Goal: Task Accomplishment & Management: Complete application form

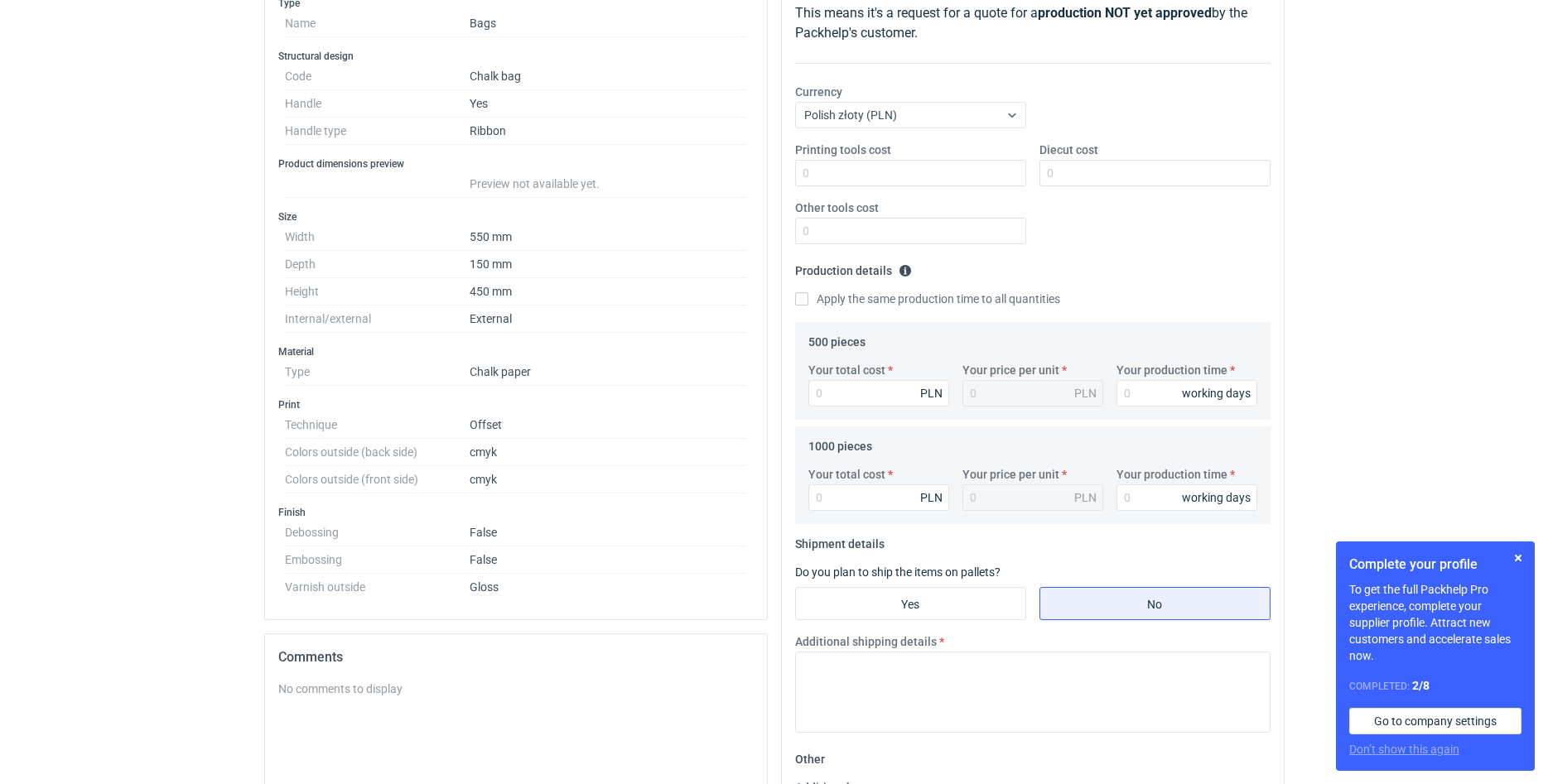
scroll to position [500, 0]
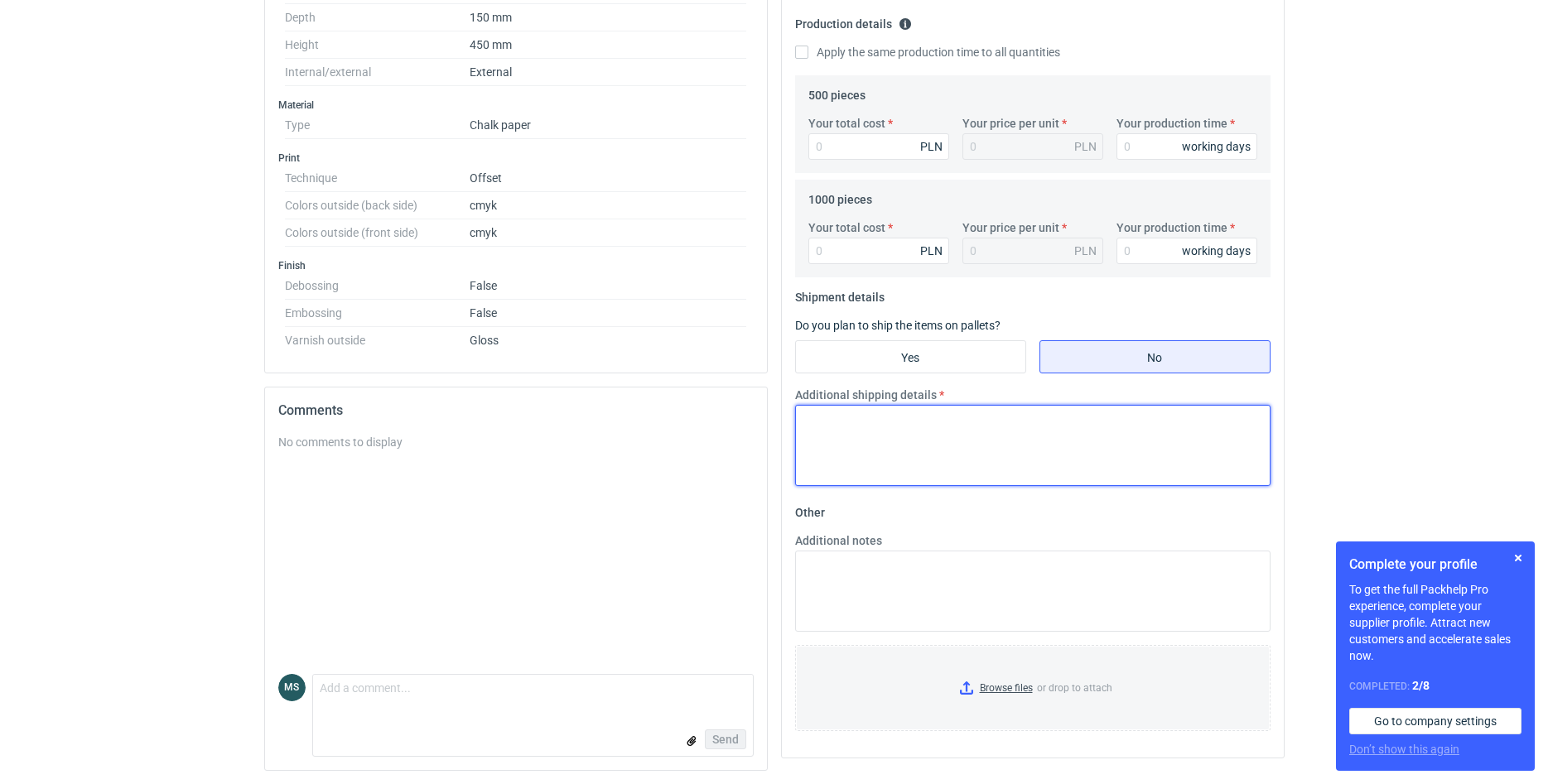
drag, startPoint x: 861, startPoint y: 431, endPoint x: 851, endPoint y: 579, distance: 148.3
click at [851, 486] on textarea "Additional shipping details" at bounding box center [1032, 445] width 475 height 81
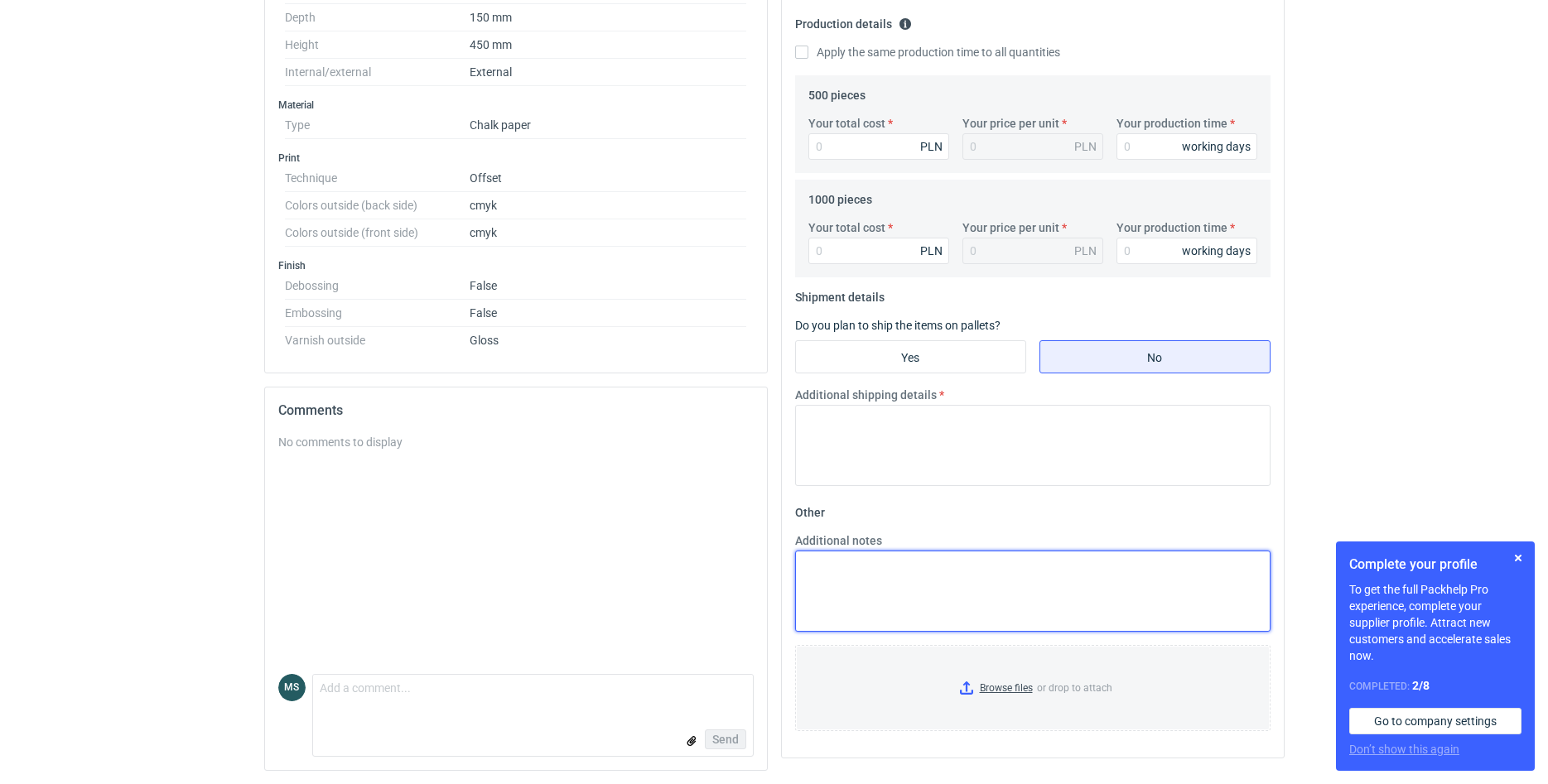
click at [843, 582] on textarea "Additional notes" at bounding box center [1032, 591] width 475 height 81
paste textarea "torba papierowa T770 440x540x140 kreda 200 g/m laminat gloss offset CMYK usztyw…"
click at [953, 607] on textarea "torba papierowa T770 440x540x140 kreda 200 g/m laminat gloss offset CMYK usztyw…" at bounding box center [1032, 591] width 475 height 81
click at [964, 607] on textarea "torba papierowa T770 440x540x140 kreda 200 g/m laminat gloss offset CMYK usztyw…" at bounding box center [1032, 591] width 475 height 81
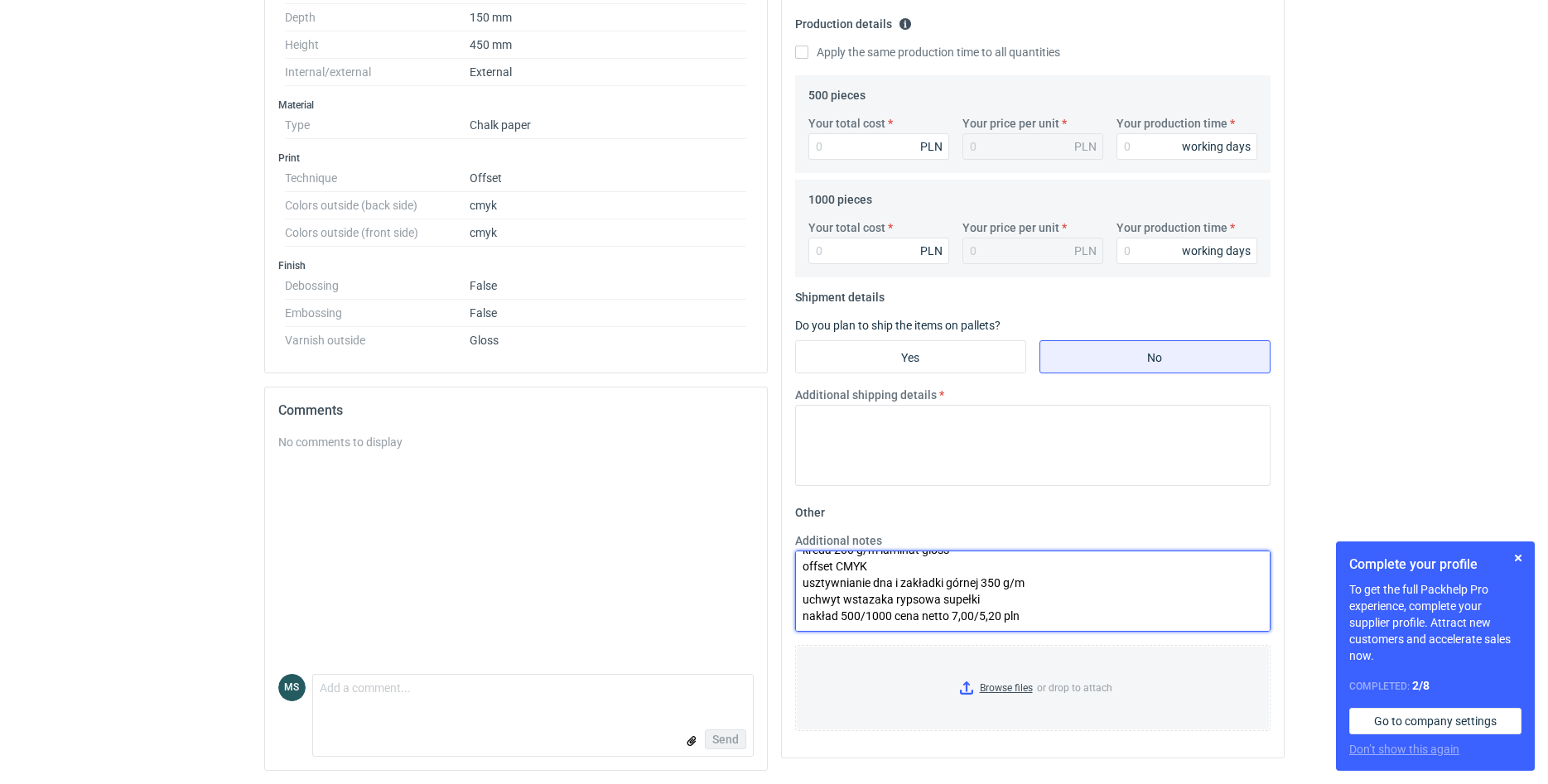
click at [979, 609] on textarea "torba papierowa T770 440x540x140 kreda 200 g/m laminat gloss offset CMYK usztyw…" at bounding box center [1032, 591] width 475 height 81
click at [987, 606] on textarea "torba papierowa T770 440x540x140 kreda 200 g/m laminat gloss offset CMYK usztyw…" at bounding box center [1032, 591] width 475 height 81
click at [924, 622] on textarea "torba papierowa T770 440x540x140 kreda 200 g/m laminat gloss offset CMYK usztyw…" at bounding box center [1032, 591] width 475 height 81
click at [881, 589] on textarea "torba papierowa T770 440x540x140 kreda 200 g/m laminat gloss offset CMYK usztyw…" at bounding box center [1032, 591] width 475 height 81
click at [1032, 594] on textarea "torba papierowa T770 440x540x140 kreda 200 g/m laminat gloss offset CMYK usztyw…" at bounding box center [1032, 591] width 475 height 81
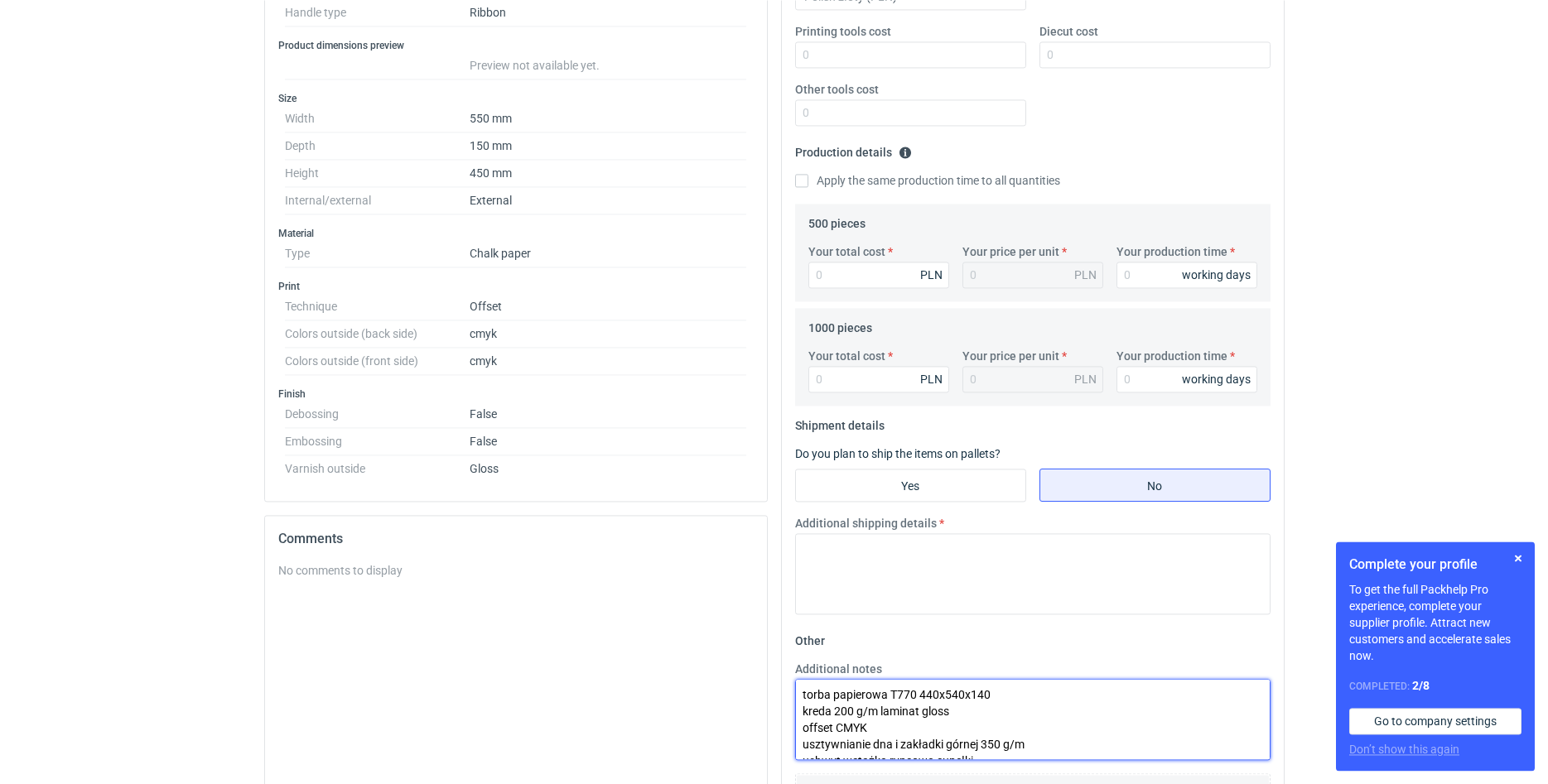
scroll to position [247, 0]
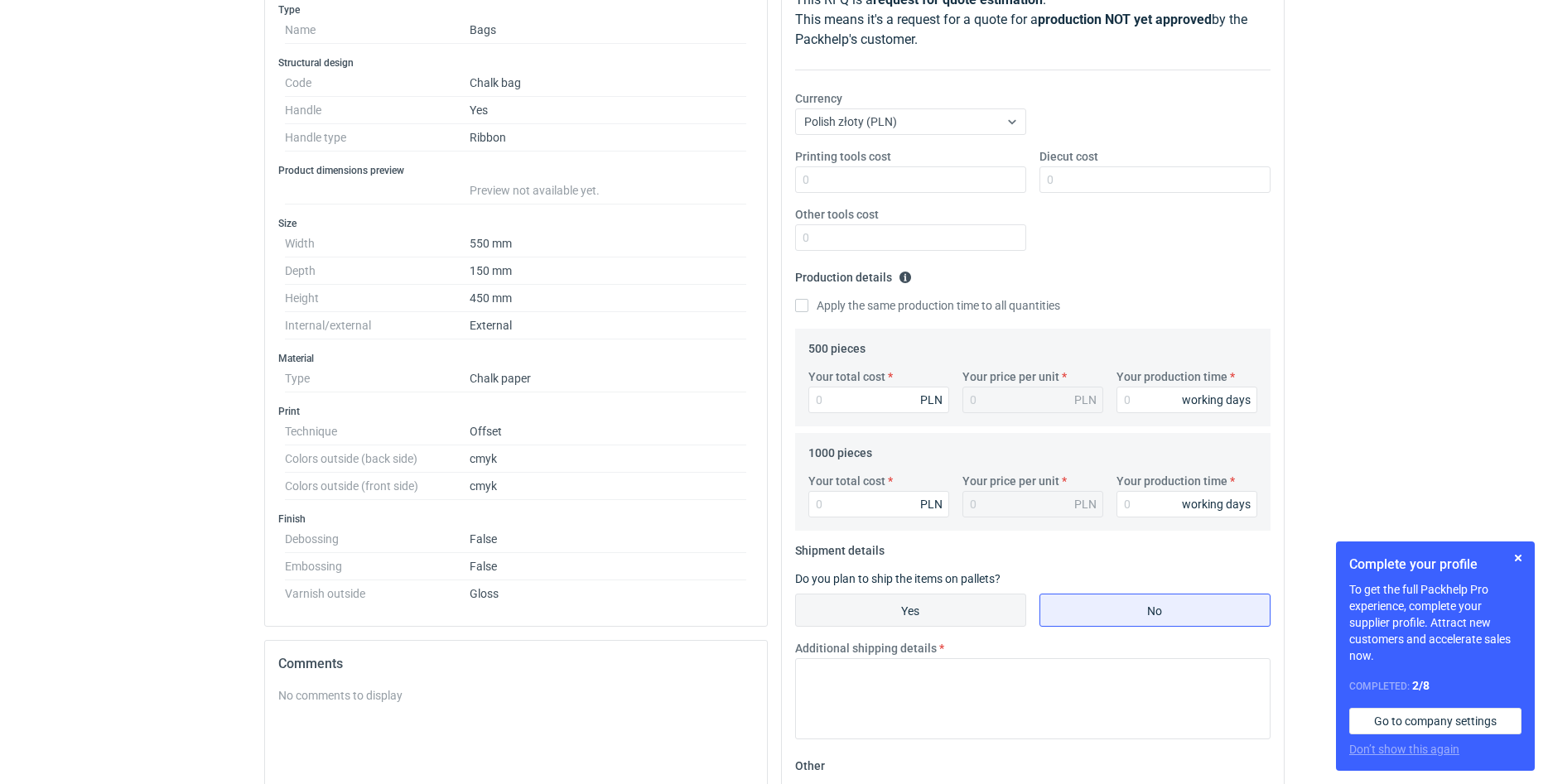
type textarea "torba papierowa T770 440x540x140 kreda 200 g/m laminat gloss offset CMYK usztyw…"
click at [881, 603] on input "Yes" at bounding box center [910, 610] width 230 height 32
radio input "true"
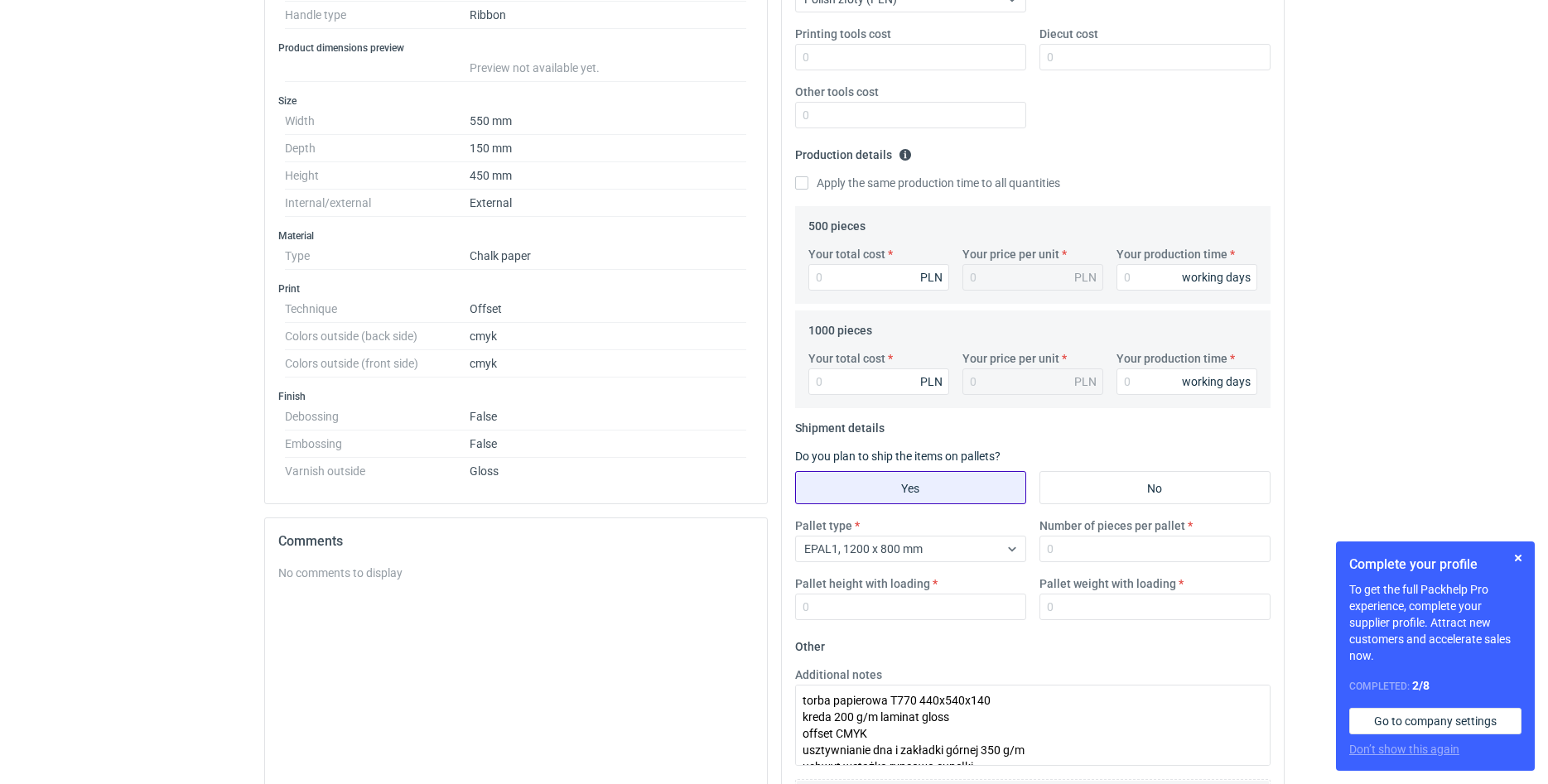
scroll to position [416, 0]
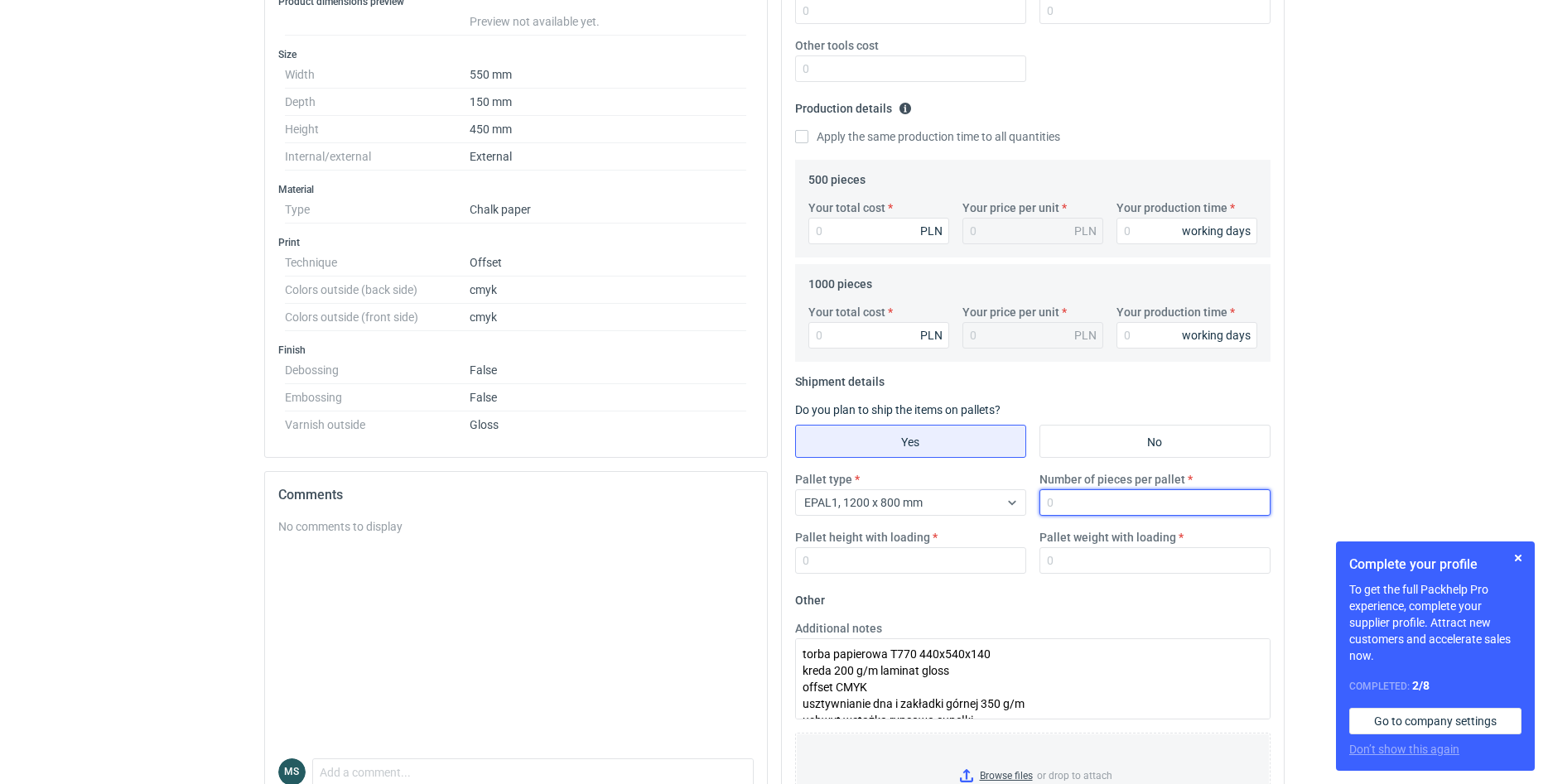
click at [1087, 512] on input "Number of pieces per pallet" at bounding box center [1155, 503] width 231 height 27
type input "1500"
click at [891, 554] on input "Pallet height with loading" at bounding box center [910, 561] width 231 height 27
type input "200"
type input "350"
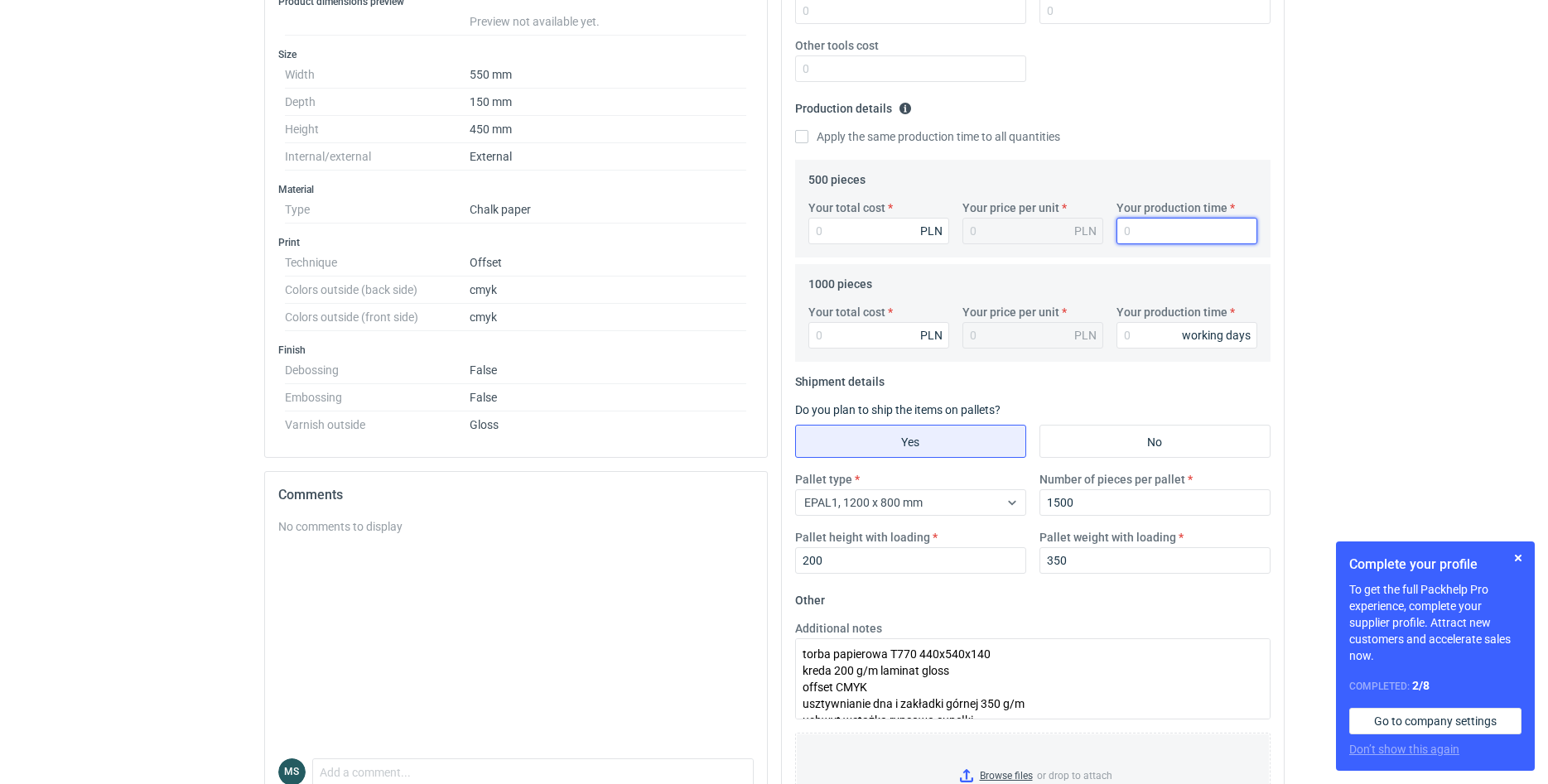
click at [1124, 219] on input "Your production time" at bounding box center [1186, 231] width 141 height 27
type input "20"
click at [799, 139] on input "Apply the same production time to all quantities" at bounding box center [802, 137] width 13 height 13
checkbox input "true"
type input "20"
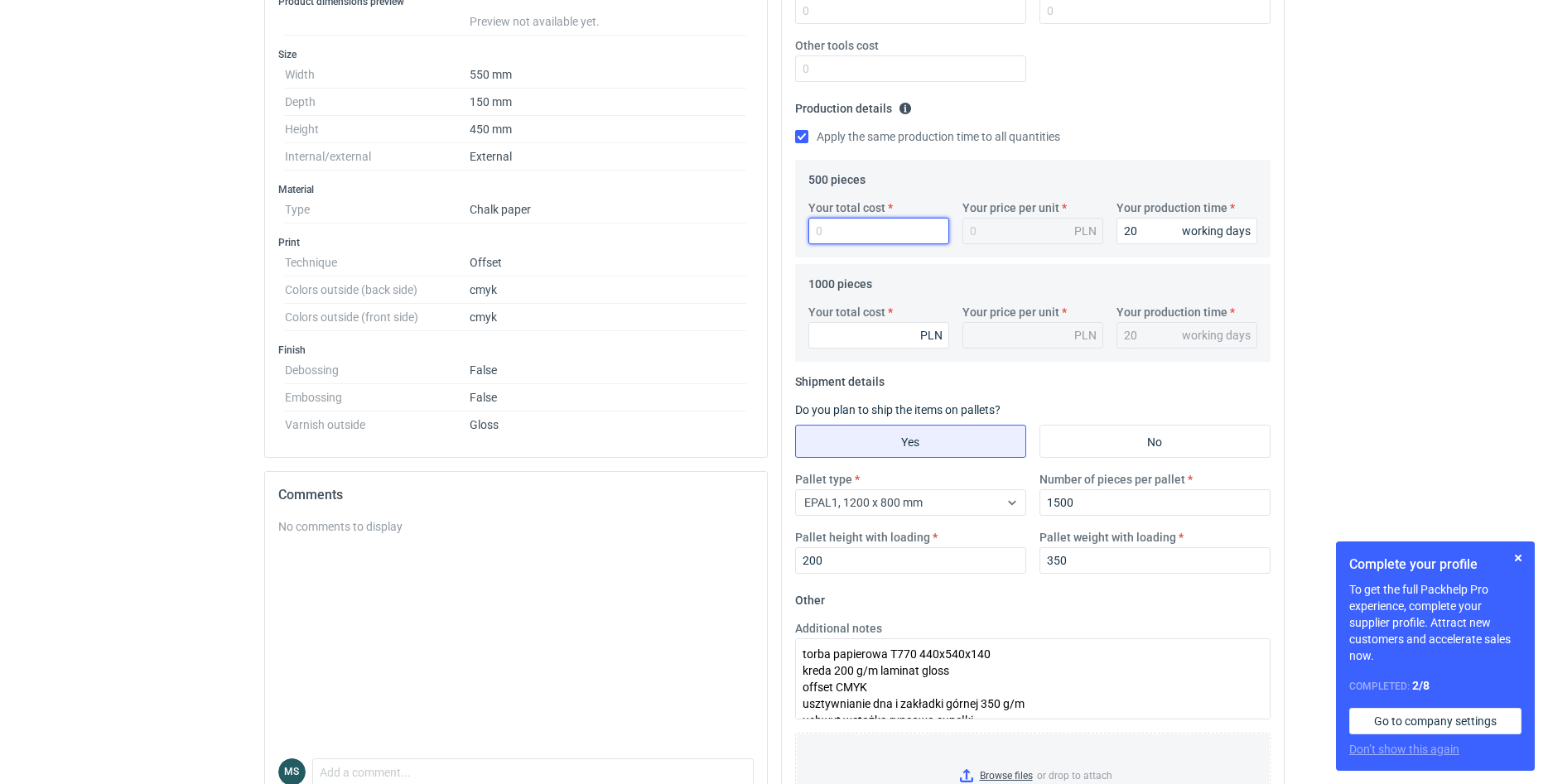
click at [889, 235] on input "Your total cost" at bounding box center [878, 231] width 141 height 27
click at [838, 245] on input "Your total cost" at bounding box center [878, 231] width 141 height 27
type input "3"
type input "0.01"
type input "31"
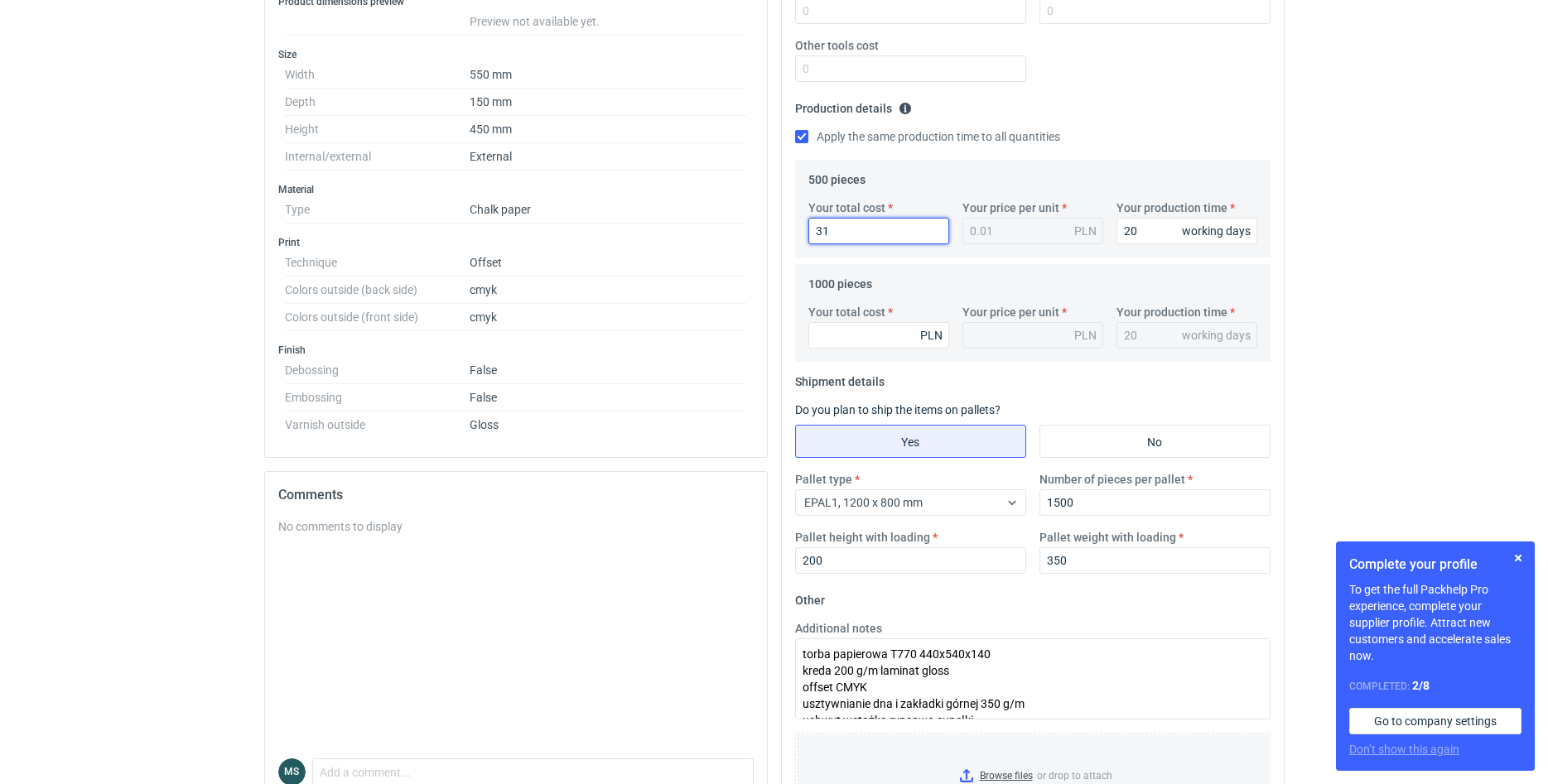
type input "0.06"
type input "3150"
type input "6.3"
type input "3150"
click at [860, 344] on input "Your total cost" at bounding box center [878, 336] width 141 height 27
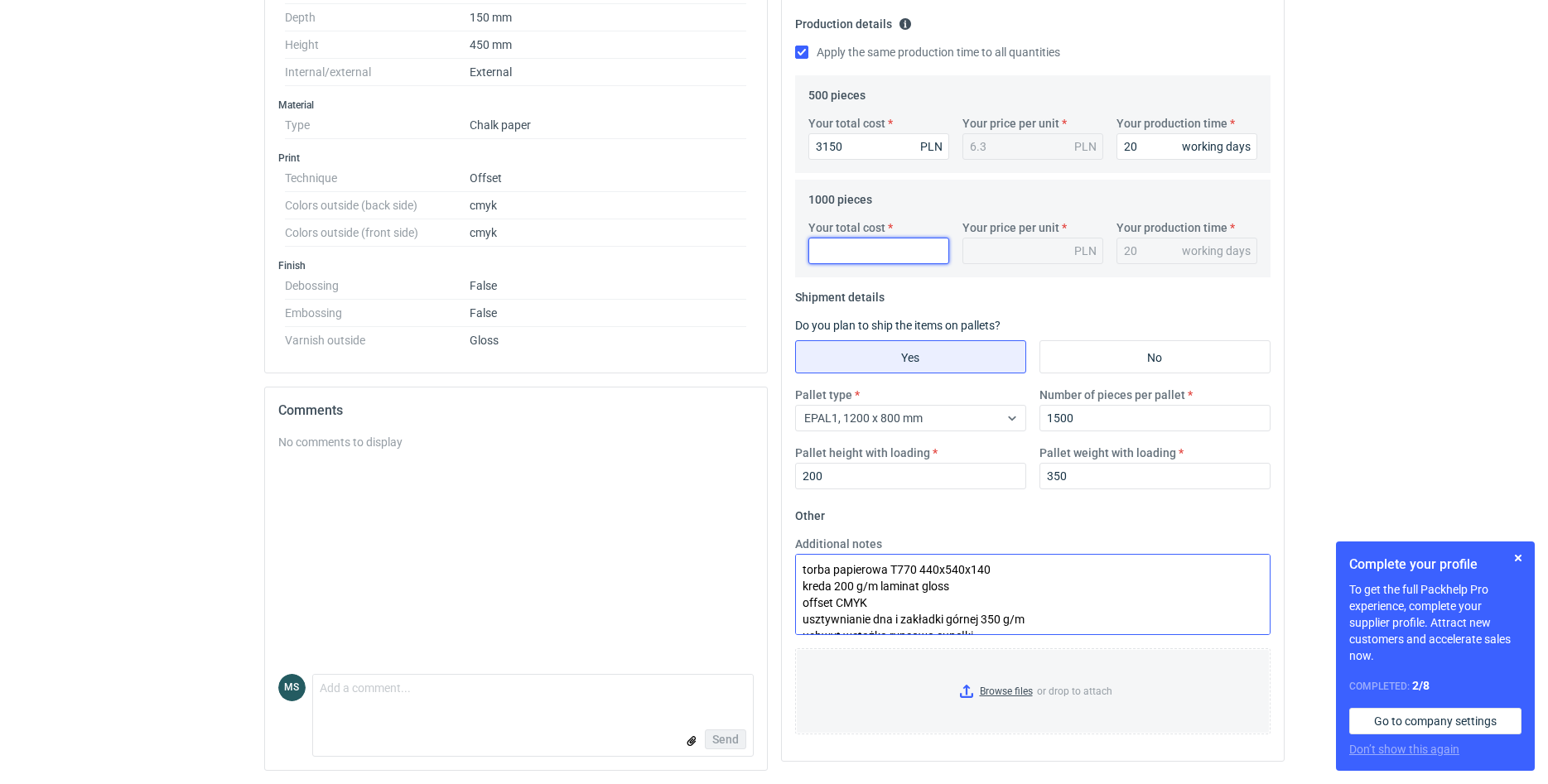
scroll to position [50, 0]
type input "7000"
type input "7"
type input "7000"
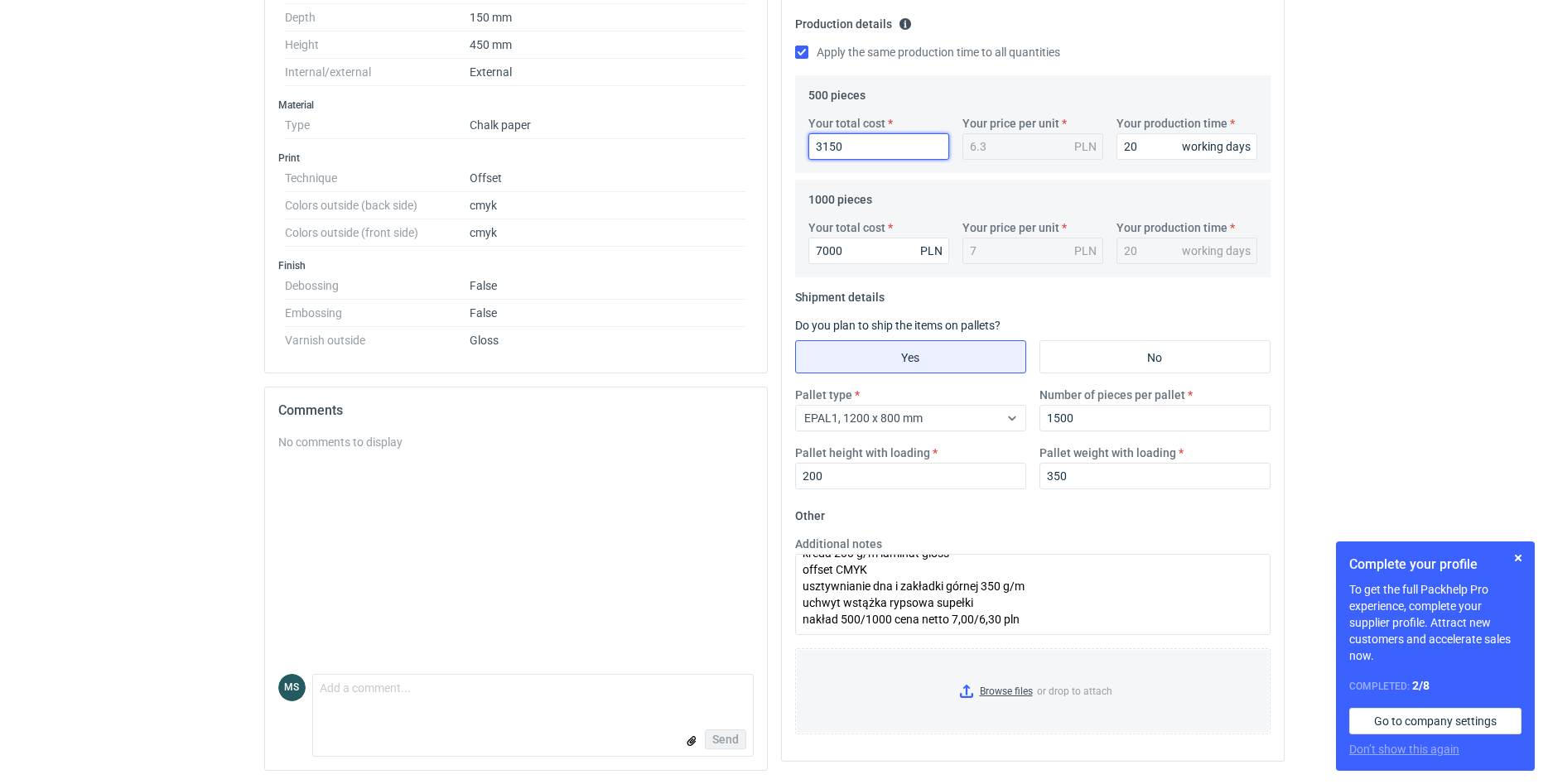
drag, startPoint x: 861, startPoint y: 150, endPoint x: 707, endPoint y: 147, distance: 154.0
click at [808, 147] on input "3150" at bounding box center [878, 147] width 141 height 27
type input "35"
type input "0.07"
type input "3500"
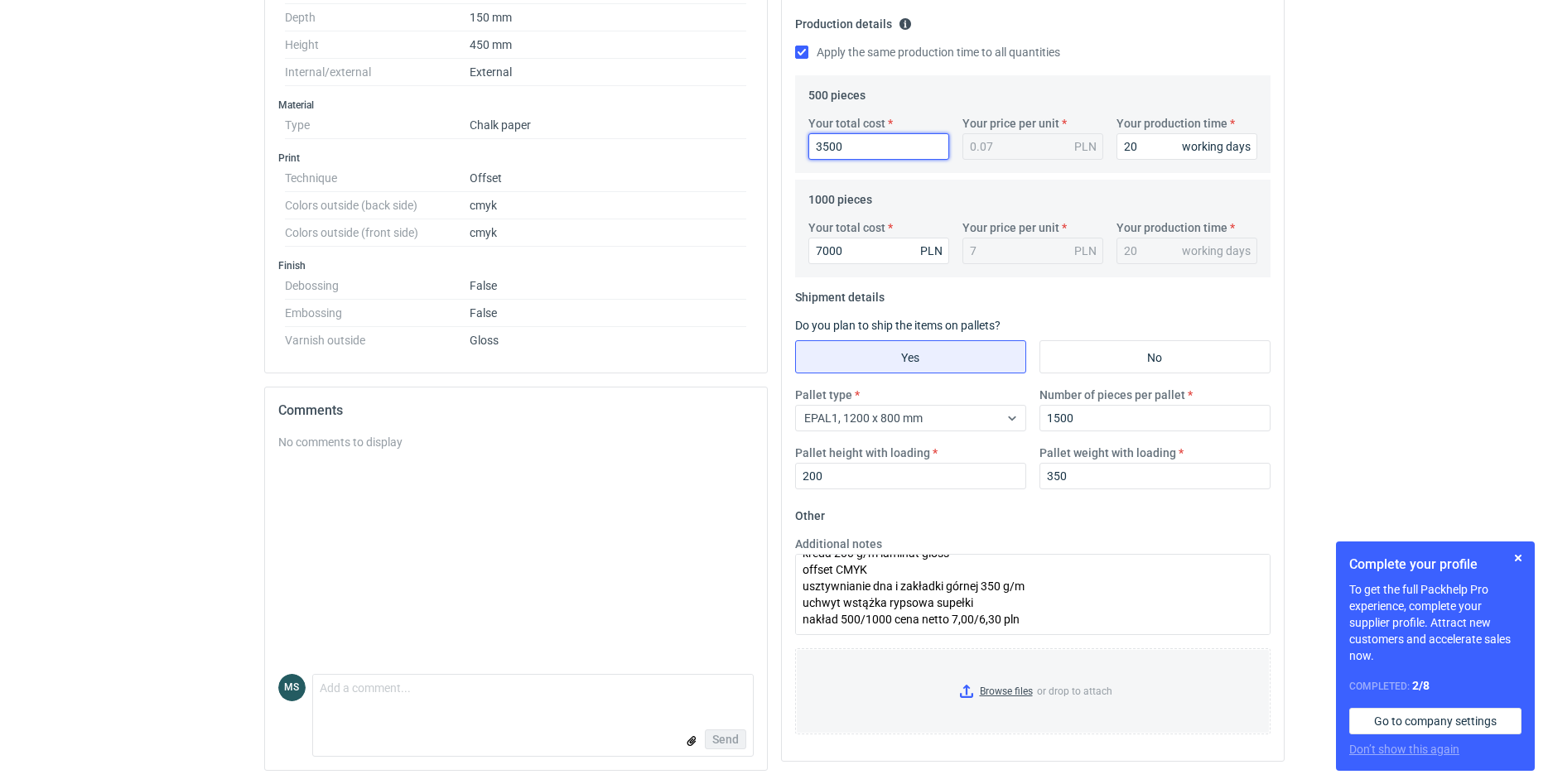
type input "7"
type input "3500"
drag, startPoint x: 841, startPoint y: 256, endPoint x: 746, endPoint y: 248, distance: 95.3
click at [808, 248] on input "7000" at bounding box center [878, 251] width 141 height 27
type input "63"
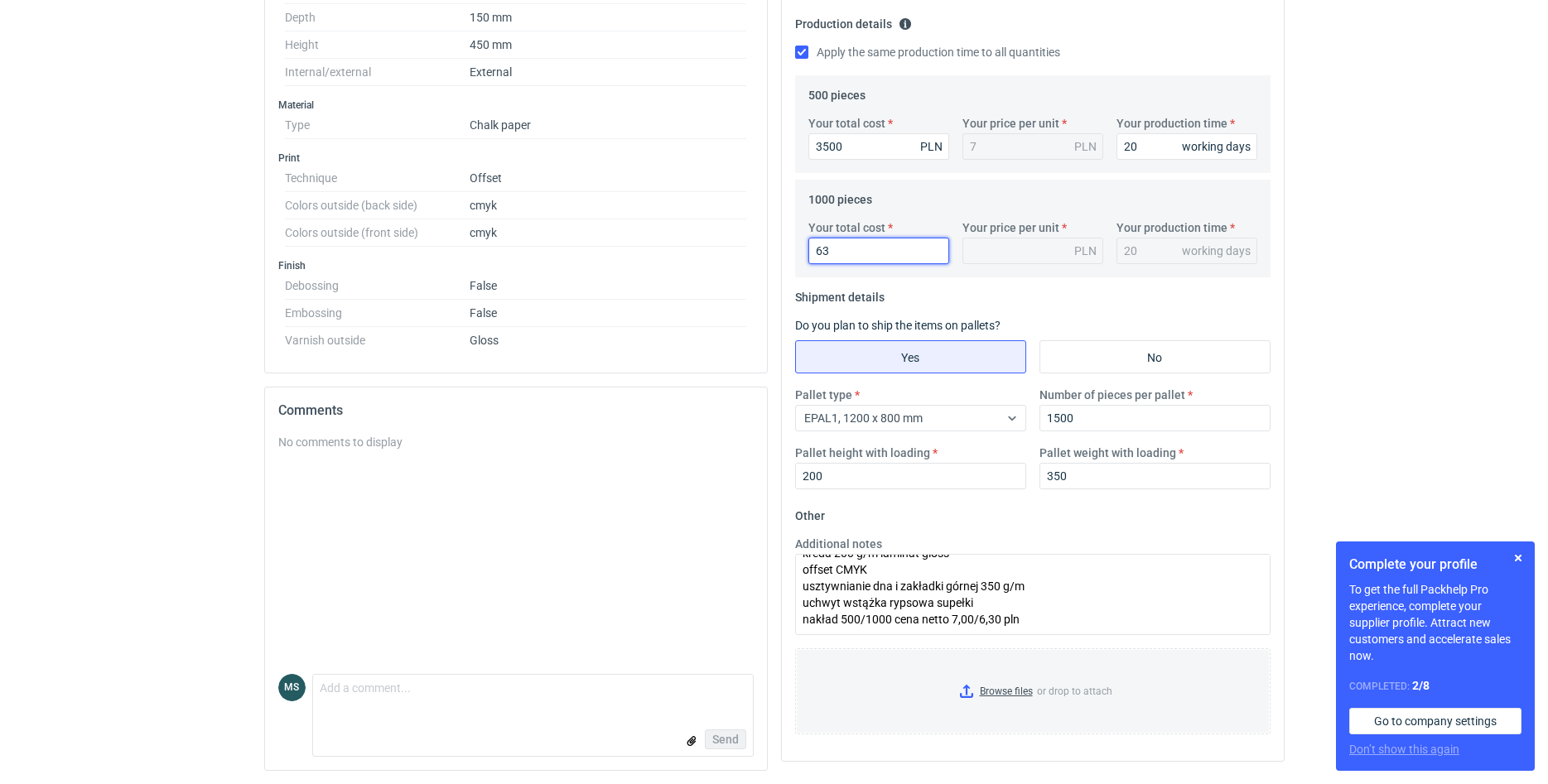
type input "0.06"
type input "6300"
type input "6.3"
type input "6300"
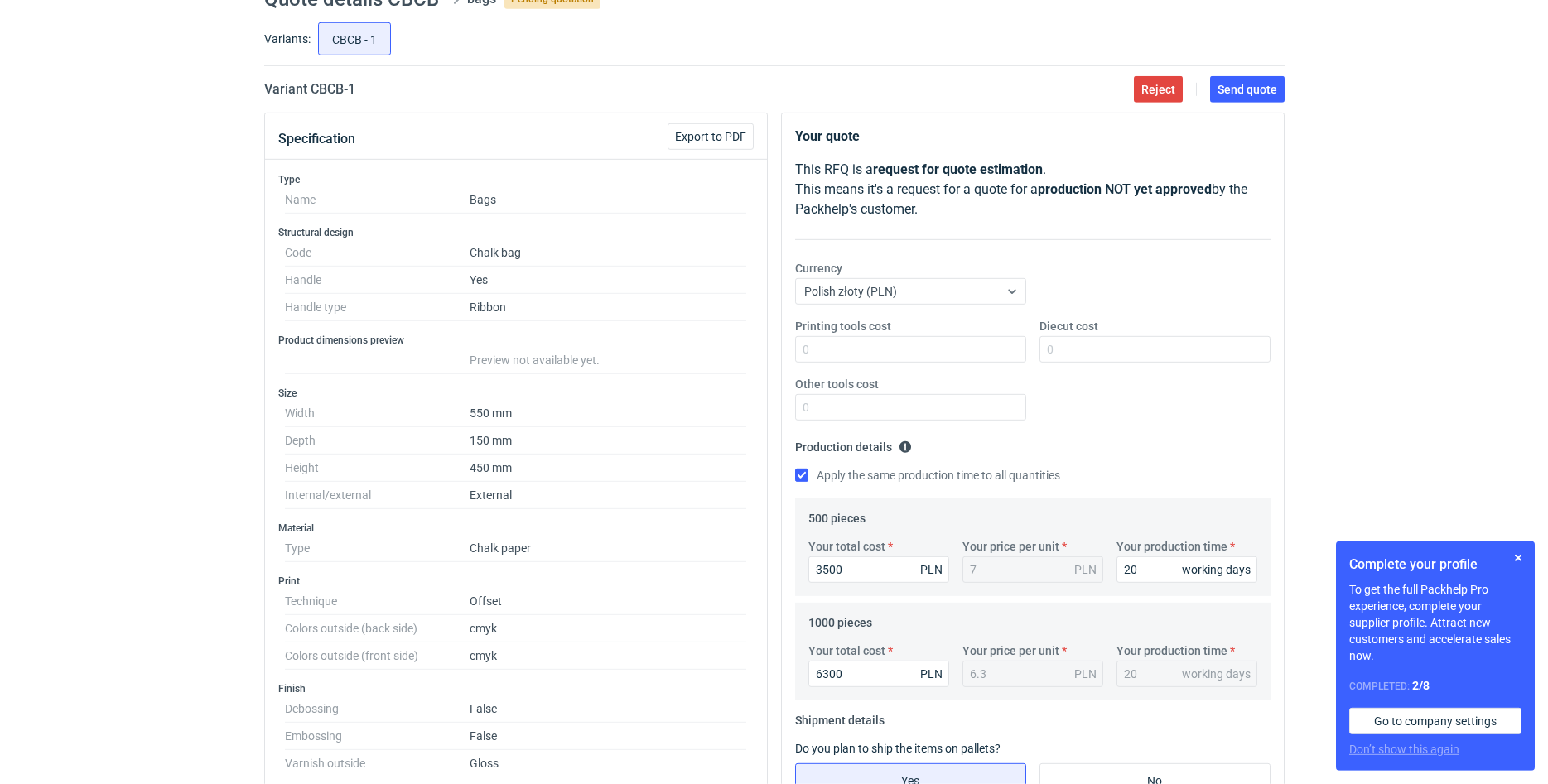
scroll to position [0, 0]
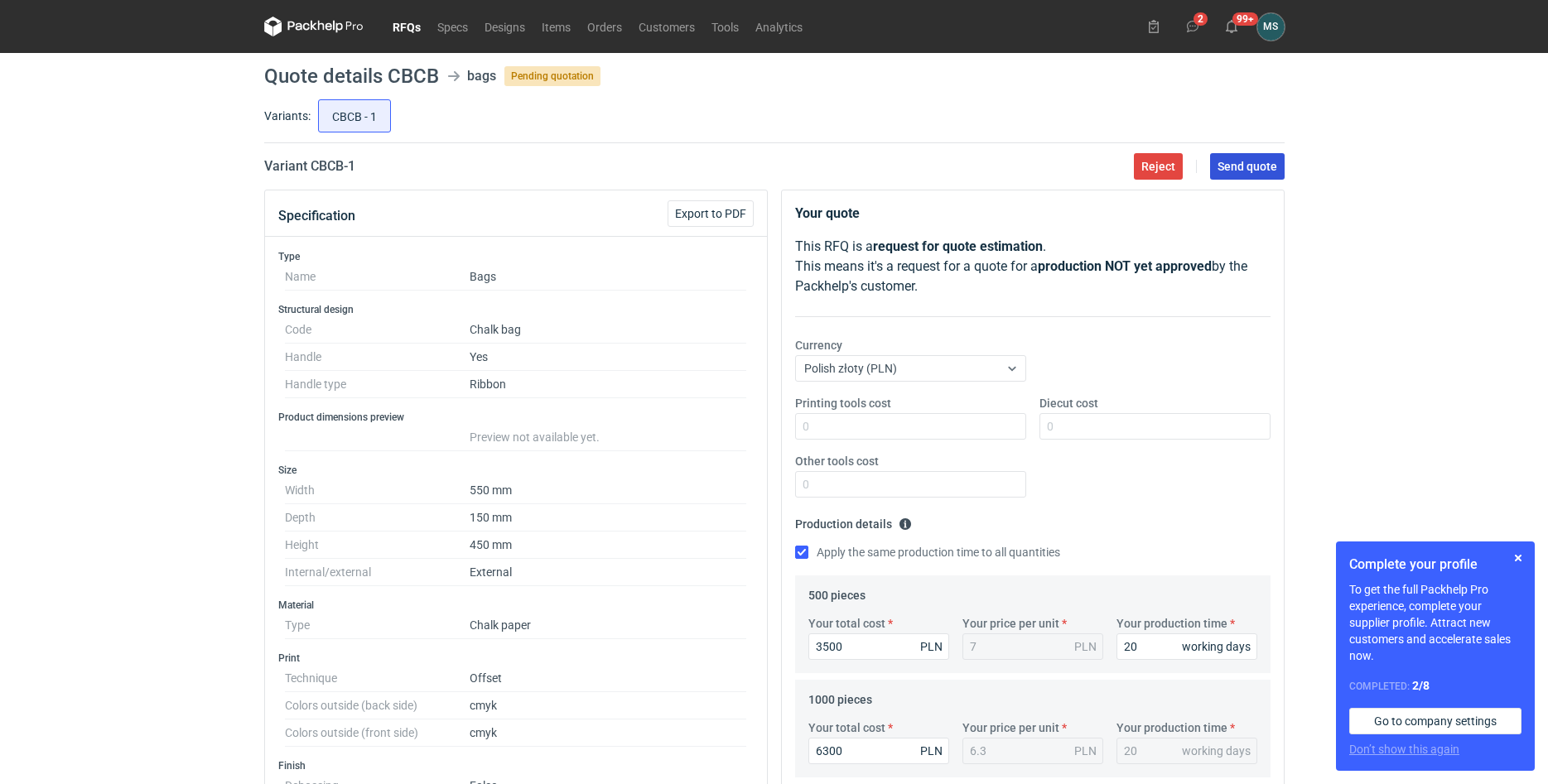
click at [1231, 170] on span "Send quote" at bounding box center [1247, 166] width 59 height 12
